Goal: Task Accomplishment & Management: Use online tool/utility

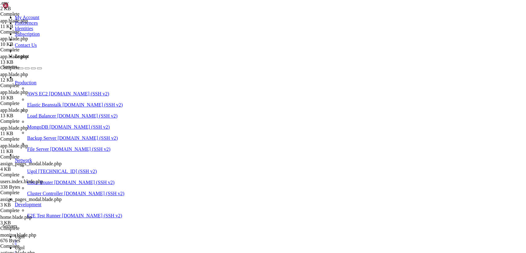
scroll to position [325, 0]
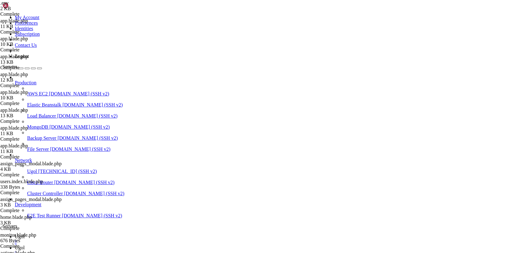
scroll to position [0, 0]
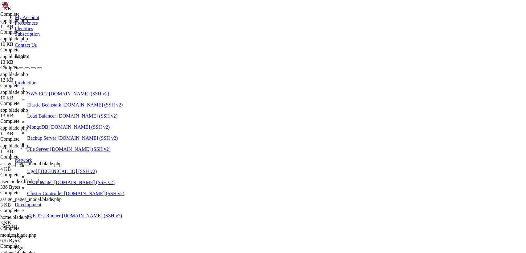
type input "/var/www/my-old-laravel-app/resources/views/layouts"
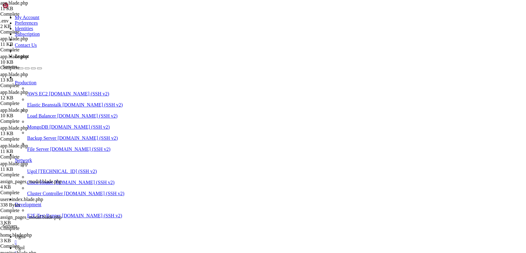
drag, startPoint x: 91, startPoint y: 30, endPoint x: 256, endPoint y: 269, distance: 290.7
paste textarea
type textarea "</html>"
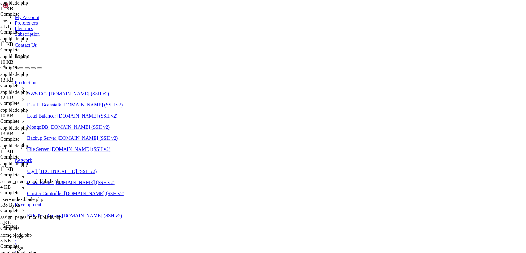
drag, startPoint x: 91, startPoint y: 31, endPoint x: 238, endPoint y: 269, distance: 279.9
type textarea "</html>"
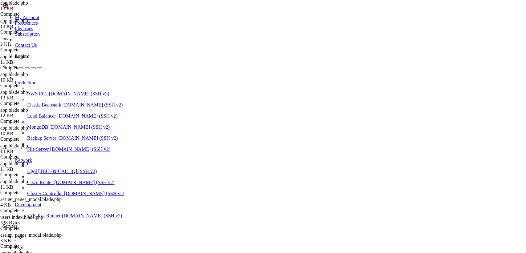
scroll to position [608, 0]
drag, startPoint x: 92, startPoint y: 30, endPoint x: 242, endPoint y: 269, distance: 282.4
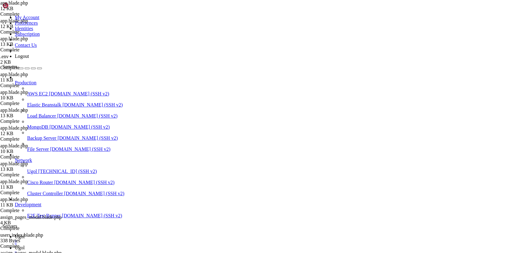
type textarea "</html>"
drag, startPoint x: 92, startPoint y: 30, endPoint x: 217, endPoint y: 269, distance: 270.1
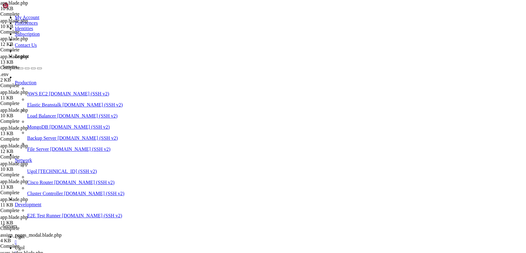
type textarea "</html>"
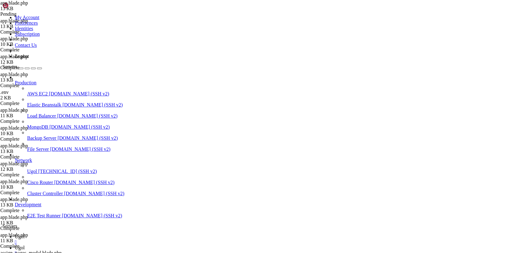
drag, startPoint x: 92, startPoint y: 31, endPoint x: 300, endPoint y: 269, distance: 316.7
type textarea "</body> </html>"
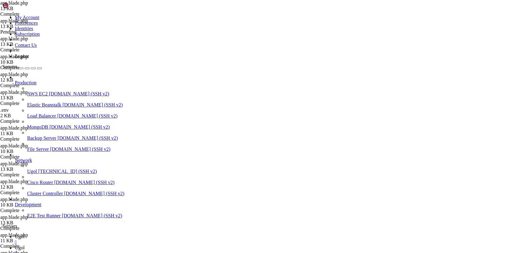
type textarea "<!doctype html>"
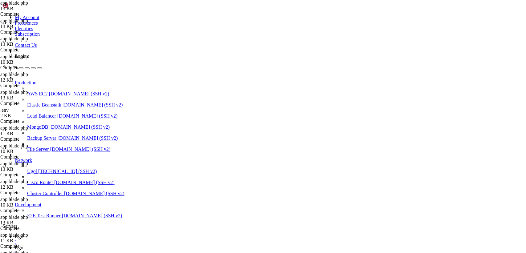
scroll to position [2, 0]
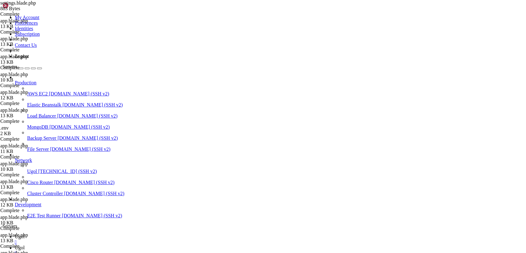
scroll to position [0, 0]
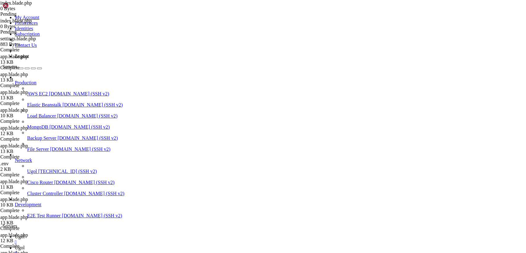
type input "/var/www/my-old-laravel-app/resources/views"
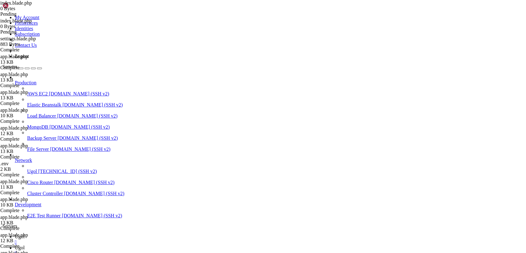
click at [134, 251] on div "" at bounding box center [269, 254] width 509 height 6
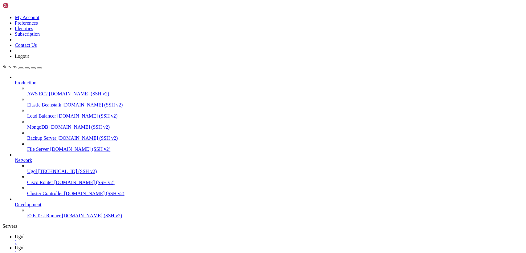
scroll to position [0, 0]
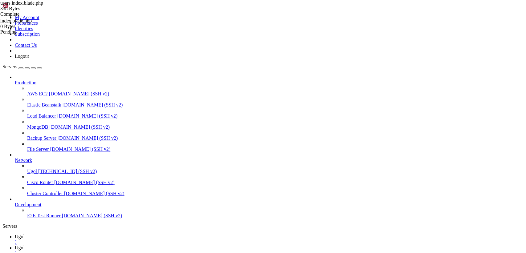
type input "/var/www/my-old-laravel-app/resources/views"
click at [105, 234] on link "Ugol " at bounding box center [269, 239] width 509 height 11
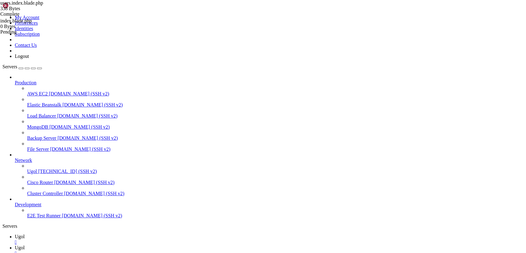
click at [102, 240] on div "" at bounding box center [269, 243] width 509 height 6
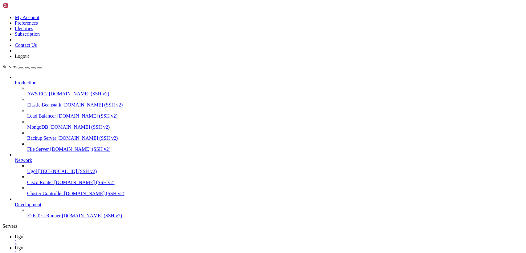
scroll to position [0, 0]
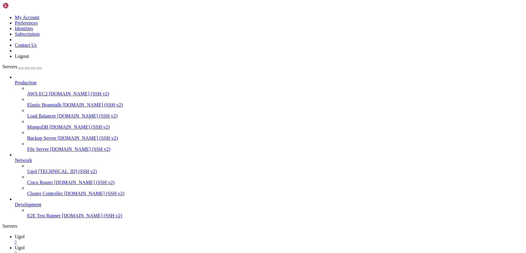
type input "/var/www/my-old-laravel-app/resources/views/includes"
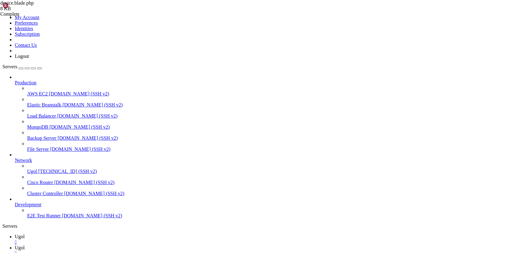
scroll to position [382, 0]
drag, startPoint x: 93, startPoint y: 31, endPoint x: 238, endPoint y: 269, distance: 278.8
type textarea "</style> @endsection"
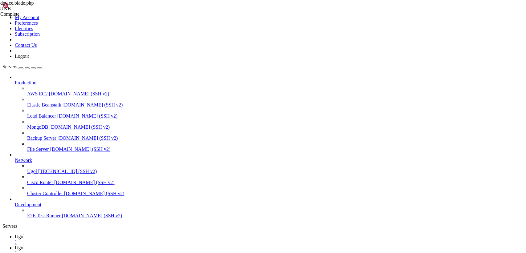
type input "/var/www/my-old-laravel-app/resources/views/layouts"
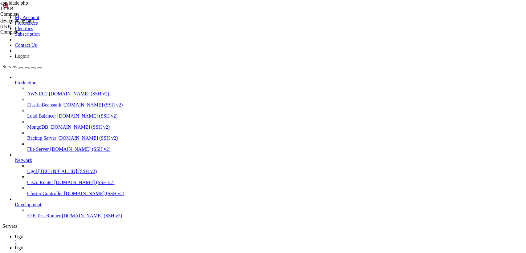
drag, startPoint x: 92, startPoint y: 30, endPoint x: 244, endPoint y: 269, distance: 283.1
paste textarea
type textarea "</html>"
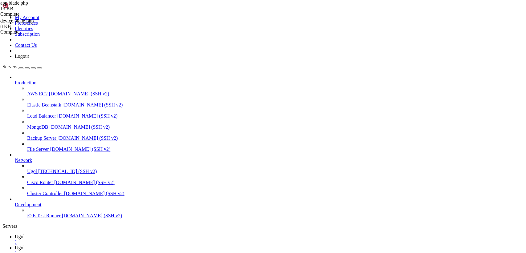
click at [25, 234] on span "Ugol" at bounding box center [20, 236] width 10 height 5
click at [25, 245] on span "Ugol" at bounding box center [20, 247] width 10 height 5
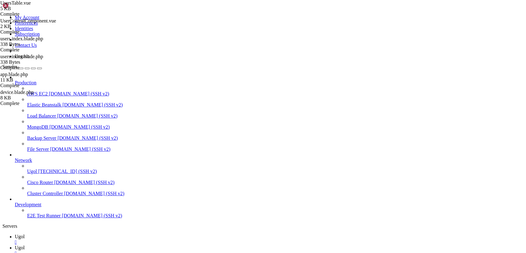
scroll to position [2, 0]
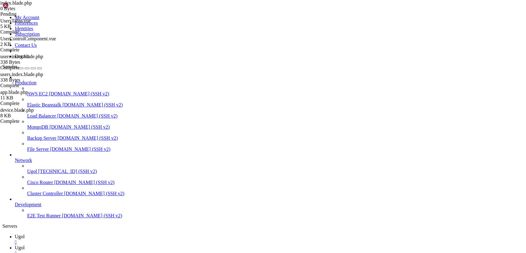
type input "/var/www/my-old-laravel-app/resources/views"
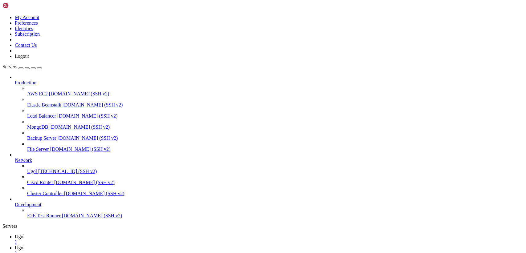
scroll to position [0, 0]
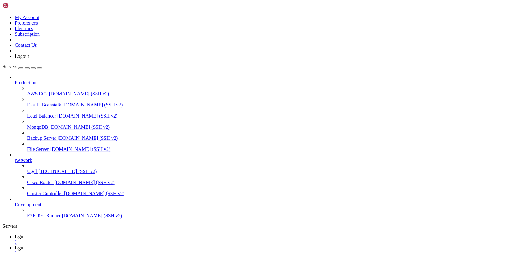
type input "/var/www/my-old-laravel-app/resources/views/includes"
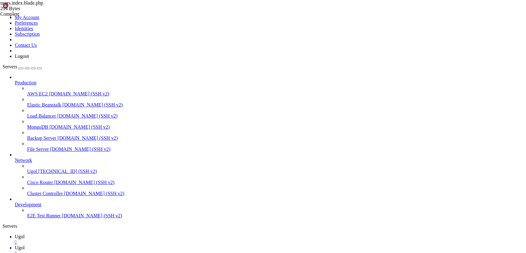
drag, startPoint x: 91, startPoint y: 30, endPoint x: 157, endPoint y: 70, distance: 76.5
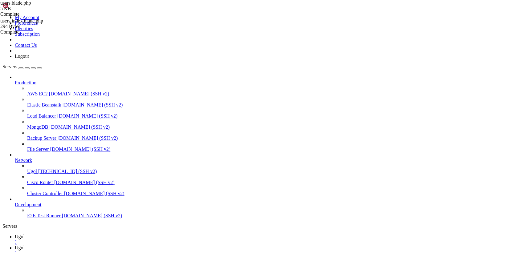
drag, startPoint x: 92, startPoint y: 31, endPoint x: 292, endPoint y: 269, distance: 311.2
drag, startPoint x: 122, startPoint y: 244, endPoint x: 108, endPoint y: 215, distance: 32.2
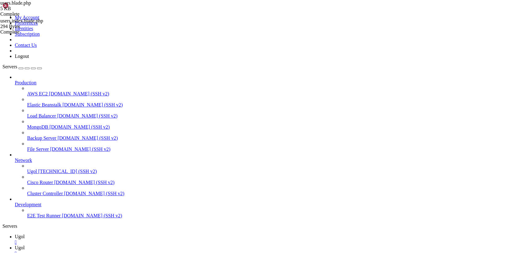
drag, startPoint x: 121, startPoint y: 243, endPoint x: 57, endPoint y: -20, distance: 270.7
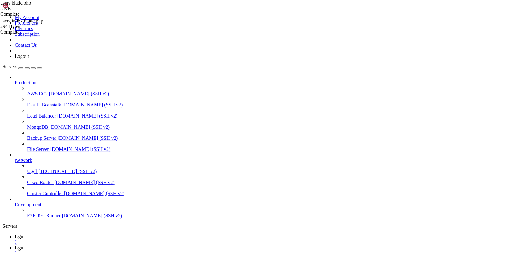
type textarea "@extends('[DOMAIN_NAME]')"
paste textarea
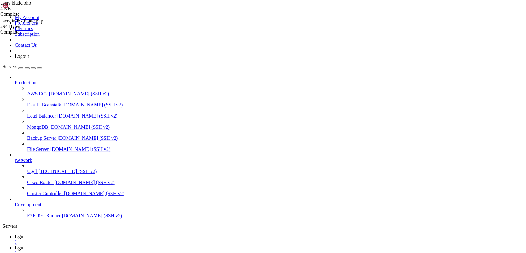
drag, startPoint x: 92, startPoint y: 28, endPoint x: 253, endPoint y: 269, distance: 290.0
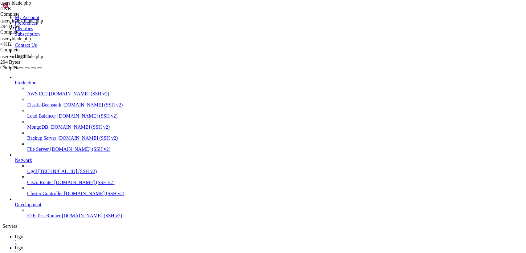
type textarea "@endsection"
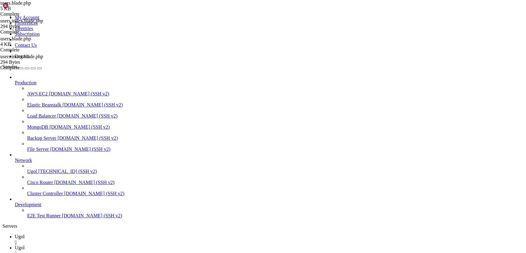
drag, startPoint x: 93, startPoint y: 32, endPoint x: 263, endPoint y: 269, distance: 292.3
type textarea "@endsection"
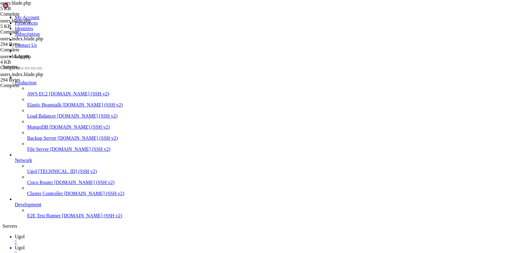
click at [25, 234] on span "Ugol" at bounding box center [20, 236] width 10 height 5
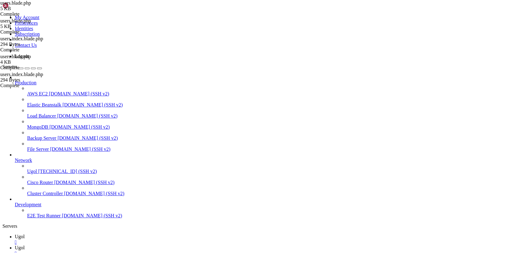
click at [116, 245] on link "Ugol " at bounding box center [269, 250] width 509 height 11
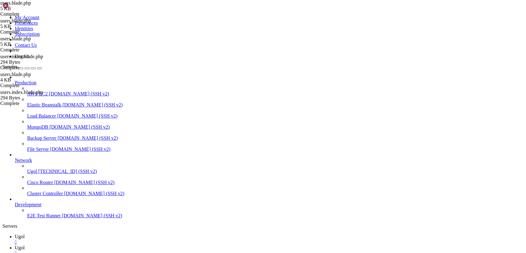
drag, startPoint x: 91, startPoint y: 32, endPoint x: 319, endPoint y: 269, distance: 328.8
type textarea "@endsection"
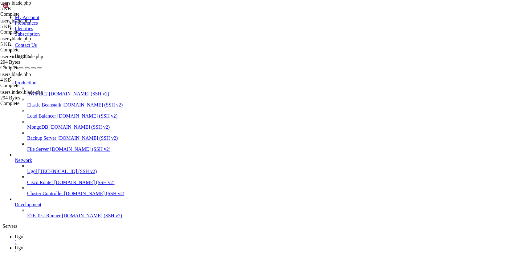
scroll to position [0, 0]
click at [25, 234] on span "Ugol" at bounding box center [20, 236] width 10 height 5
click at [116, 245] on link "Ugol " at bounding box center [269, 250] width 509 height 11
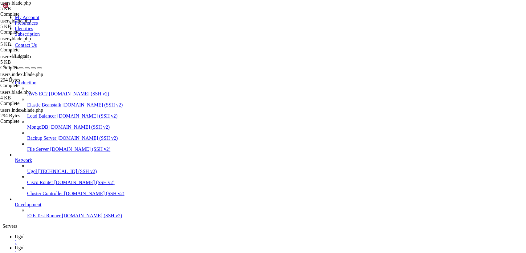
drag, startPoint x: 149, startPoint y: 30, endPoint x: 83, endPoint y: 25, distance: 66.1
drag, startPoint x: 140, startPoint y: 29, endPoint x: 83, endPoint y: 37, distance: 57.9
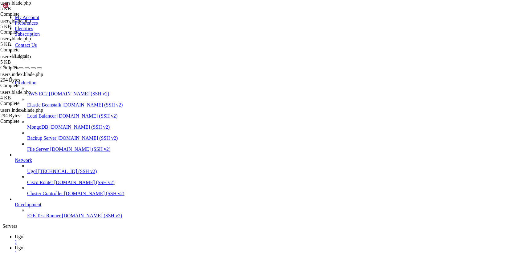
type textarea "@extends('[DOMAIN_NAME]')"
drag, startPoint x: 137, startPoint y: 34, endPoint x: 88, endPoint y: 34, distance: 49.9
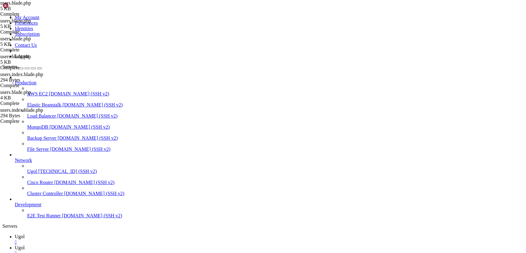
type textarea "@section('content')"
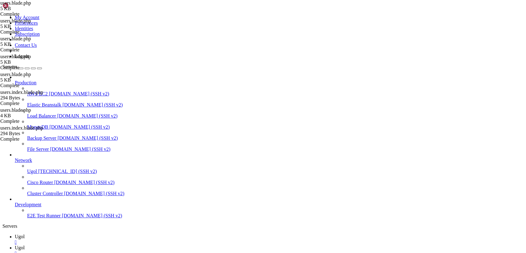
scroll to position [224, 0]
drag, startPoint x: 92, startPoint y: 29, endPoint x: 227, endPoint y: 269, distance: 275.3
type textarea "</v-simple-table>"
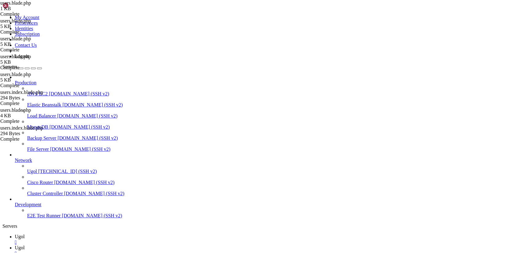
scroll to position [0, 0]
drag, startPoint x: 92, startPoint y: 30, endPoint x: 207, endPoint y: 256, distance: 253.8
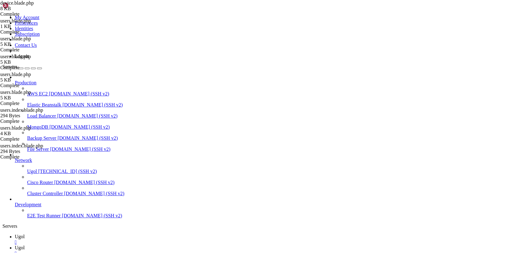
drag, startPoint x: 116, startPoint y: 244, endPoint x: 45, endPoint y: -26, distance: 279.4
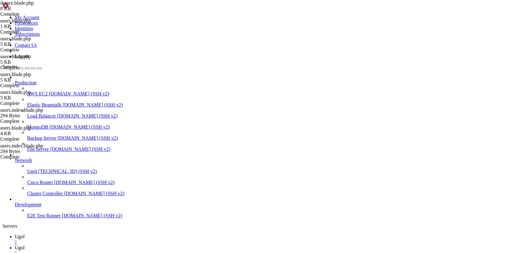
paste textarea "ndsection"
type textarea "@endsection"
drag, startPoint x: 120, startPoint y: 244, endPoint x: 90, endPoint y: 29, distance: 216.5
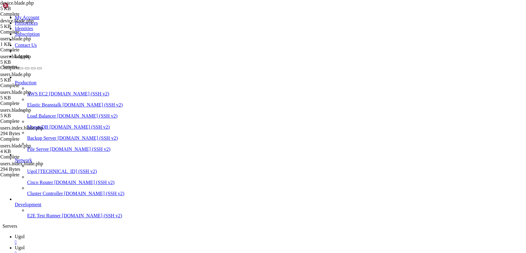
paste textarea "ndsection"
type textarea "@endsection"
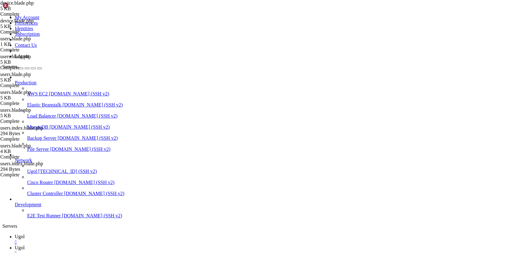
drag, startPoint x: 126, startPoint y: 151, endPoint x: 91, endPoint y: 26, distance: 129.7
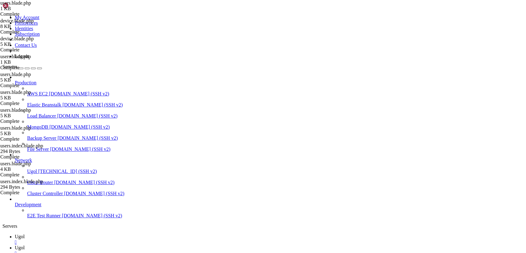
type textarea "@endsection"
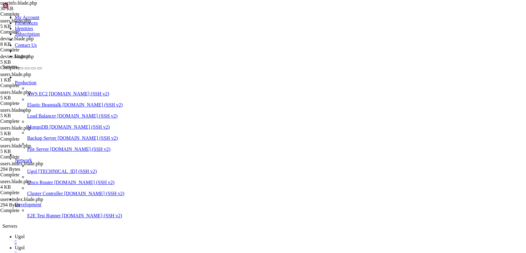
drag, startPoint x: 92, startPoint y: 32, endPoint x: 286, endPoint y: 230, distance: 277.8
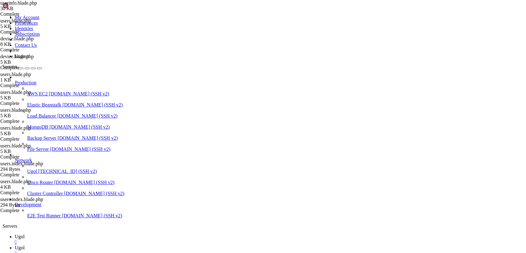
scroll to position [0, 0]
drag, startPoint x: 116, startPoint y: 232, endPoint x: 88, endPoint y: 24, distance: 209.8
paste textarea "@endsection"
type textarea "@endsection"
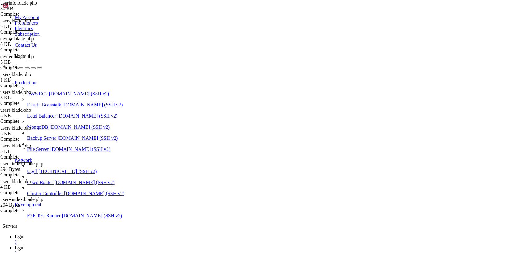
drag, startPoint x: 91, startPoint y: 30, endPoint x: 265, endPoint y: 231, distance: 266.3
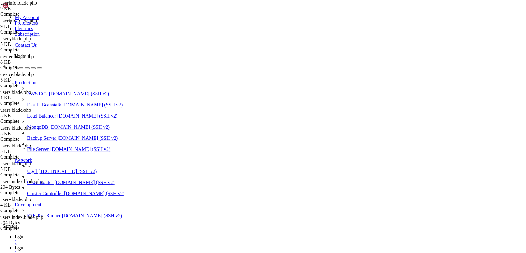
type textarea "@endpush"
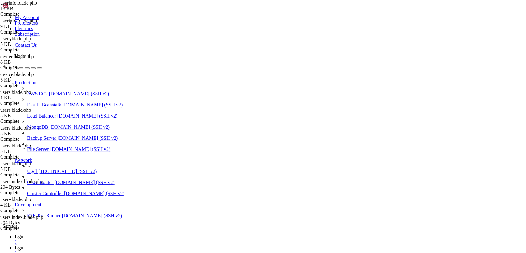
drag, startPoint x: 94, startPoint y: 29, endPoint x: 239, endPoint y: 269, distance: 280.6
type textarea "@endpush"
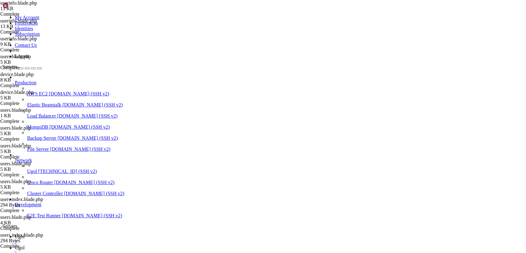
type textarea "@extends('[DOMAIN_NAME]')"
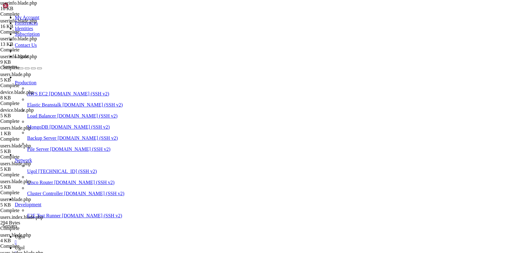
drag, startPoint x: 92, startPoint y: 30, endPoint x: 292, endPoint y: 269, distance: 311.7
type textarea "@endpush"
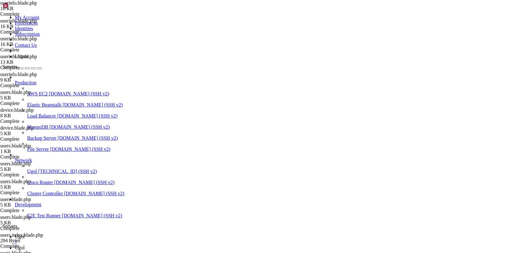
scroll to position [690, 0]
drag, startPoint x: 510, startPoint y: 23, endPoint x: 505, endPoint y: 23, distance: 4.9
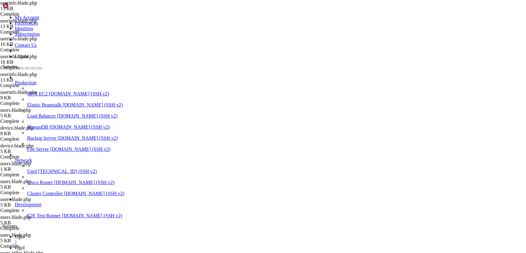
drag, startPoint x: 92, startPoint y: 30, endPoint x: 256, endPoint y: 269, distance: 290.3
type textarea "@endsection"
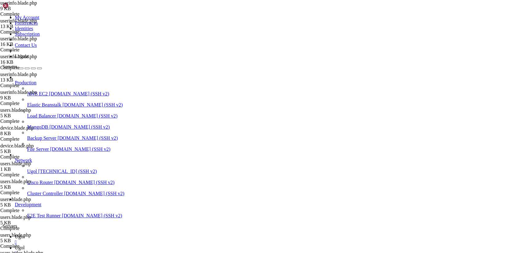
scroll to position [2, 0]
drag, startPoint x: 92, startPoint y: 31, endPoint x: 234, endPoint y: 269, distance: 277.0
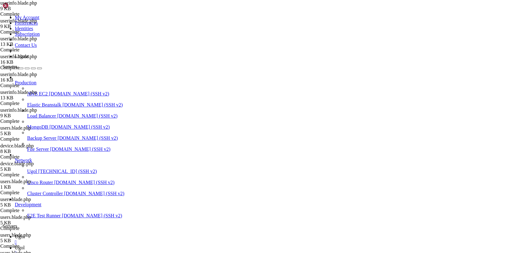
paste textarea
type textarea "@endsection"
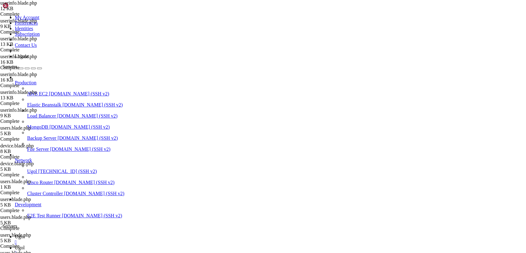
drag, startPoint x: 92, startPoint y: 32, endPoint x: 247, endPoint y: 269, distance: 283.8
type textarea "</style> @endsection"
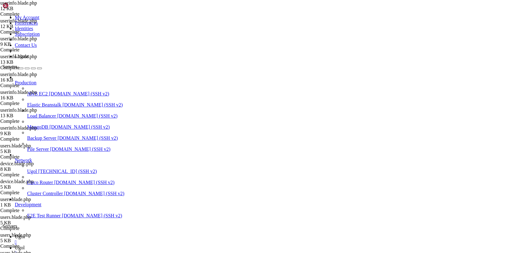
scroll to position [1602, 0]
type textarea "</style> @endsection"
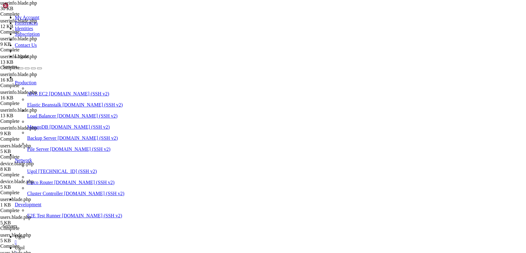
drag, startPoint x: 93, startPoint y: 30, endPoint x: 273, endPoint y: 269, distance: 299.7
type textarea "</script>"
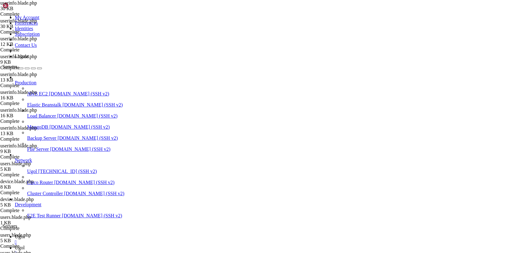
drag, startPoint x: 92, startPoint y: 30, endPoint x: 266, endPoint y: 269, distance: 295.7
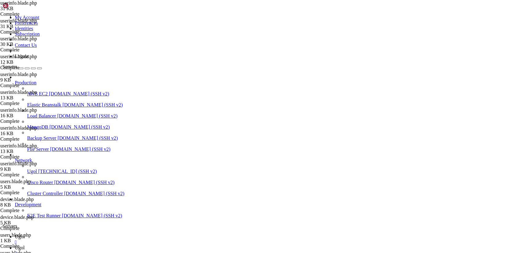
type textarea "</script>"
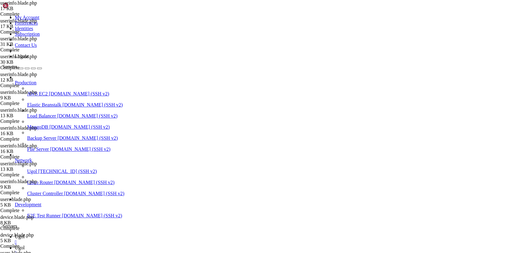
drag, startPoint x: 93, startPoint y: 30, endPoint x: 242, endPoint y: 269, distance: 282.1
type textarea "</script>"
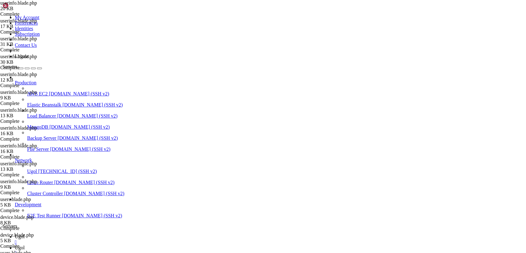
scroll to position [2, 0]
drag, startPoint x: 92, startPoint y: 30, endPoint x: 266, endPoint y: 269, distance: 295.6
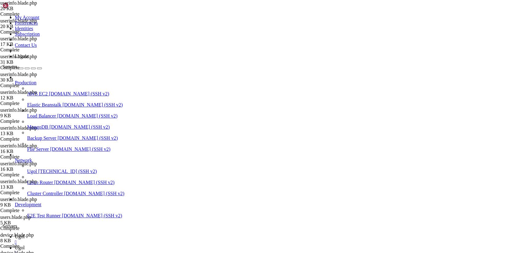
drag, startPoint x: 147, startPoint y: 242, endPoint x: 63, endPoint y: -26, distance: 281.4
paste textarea "/html"
type textarea "</html>"
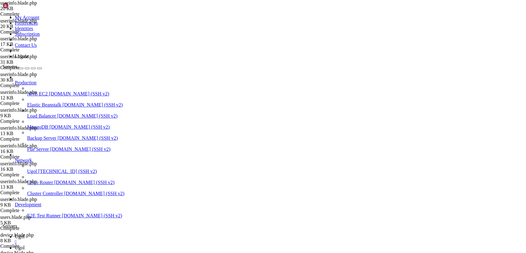
drag, startPoint x: 92, startPoint y: 29, endPoint x: 288, endPoint y: 269, distance: 310.1
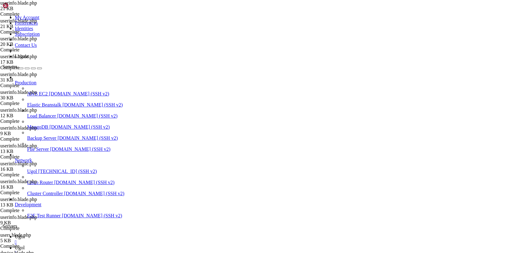
type textarea "</html>"
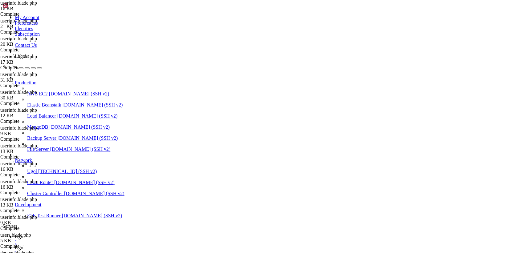
drag, startPoint x: 93, startPoint y: 30, endPoint x: 323, endPoint y: 269, distance: 332.3
type textarea "</script>"
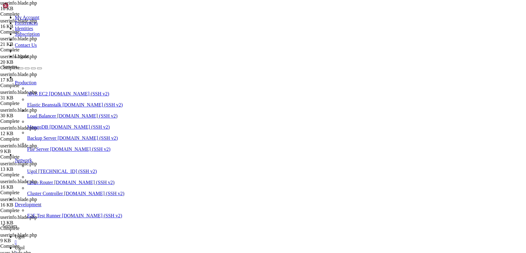
drag, startPoint x: 93, startPoint y: 30, endPoint x: 273, endPoint y: 269, distance: 299.7
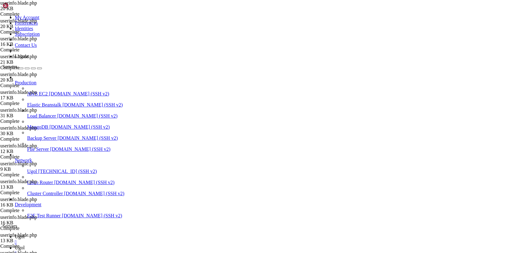
type textarea "</script>"
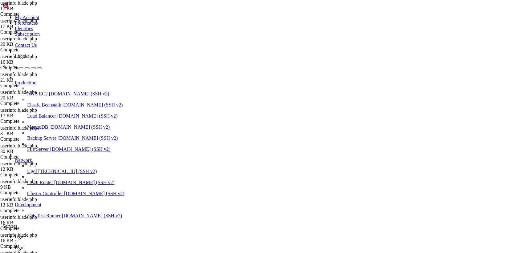
drag, startPoint x: 92, startPoint y: 28, endPoint x: 354, endPoint y: 269, distance: 356.5
type textarea "</script>"
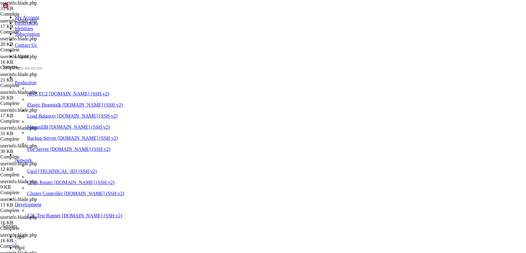
scroll to position [2, 0]
drag, startPoint x: 93, startPoint y: 30, endPoint x: 258, endPoint y: 269, distance: 290.8
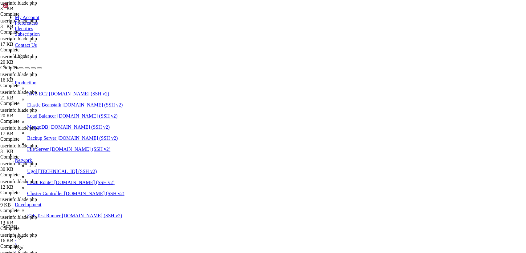
paste textarea "</html"
type textarea "</html>"
